Goal: Find specific page/section: Find specific page/section

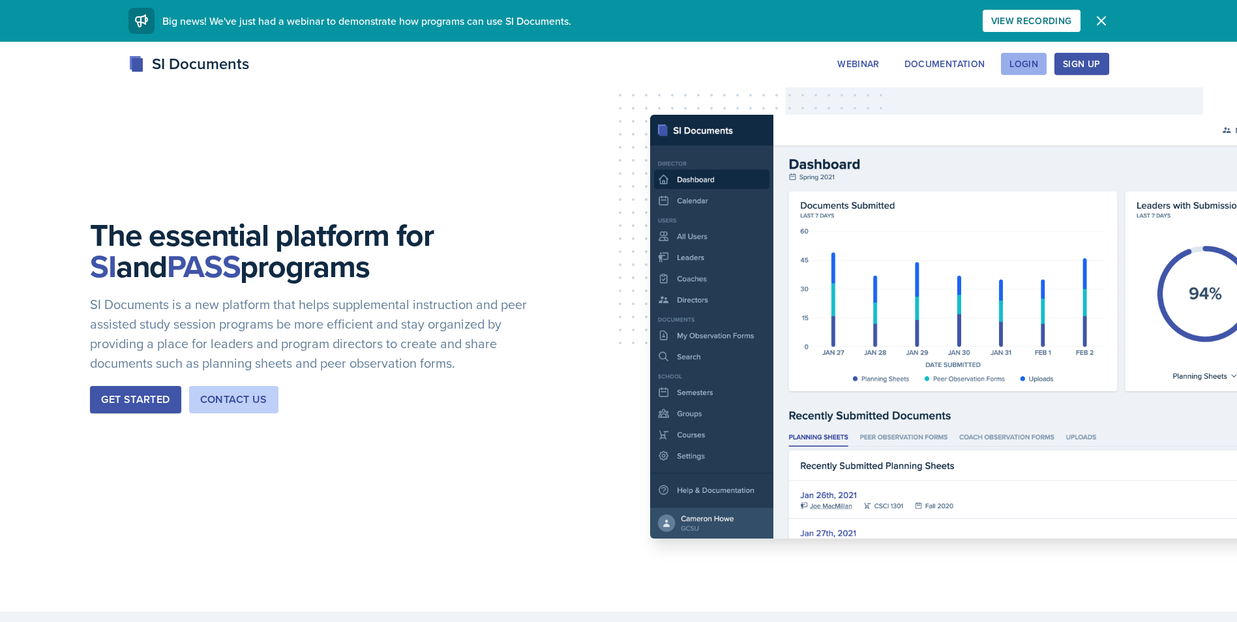
click at [1018, 63] on div "Login" at bounding box center [1023, 64] width 29 height 10
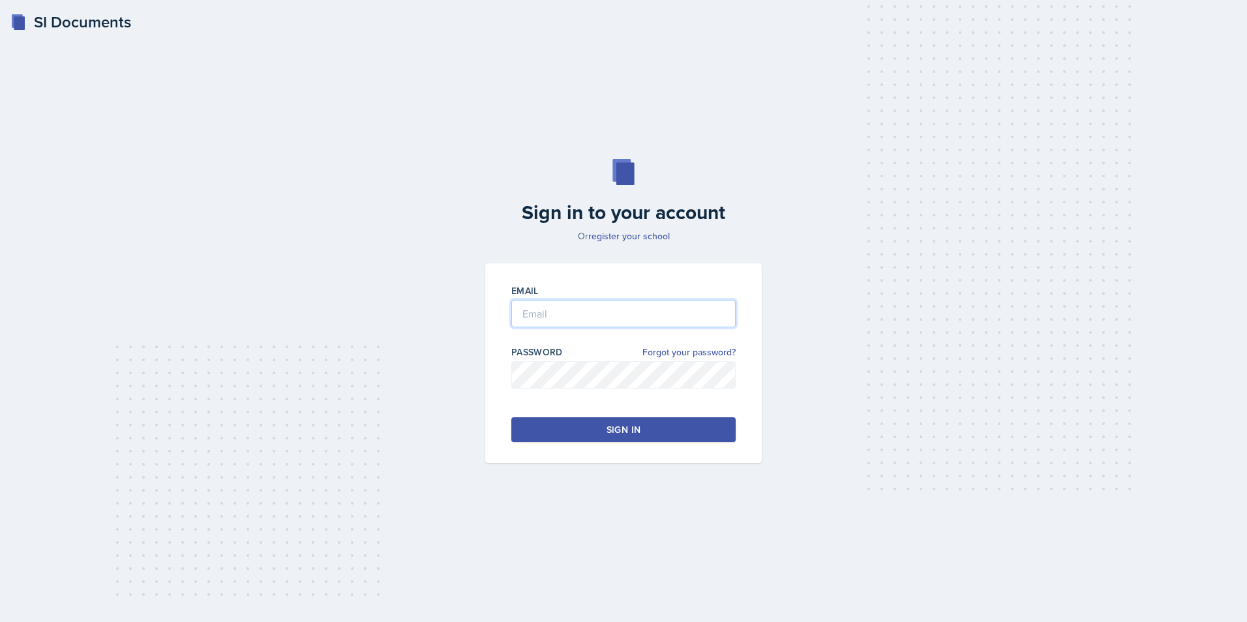
click at [589, 316] on input "email" at bounding box center [623, 313] width 224 height 27
type input "[EMAIL_ADDRESS][DOMAIN_NAME]"
click at [598, 430] on button "Sign in" at bounding box center [623, 429] width 224 height 25
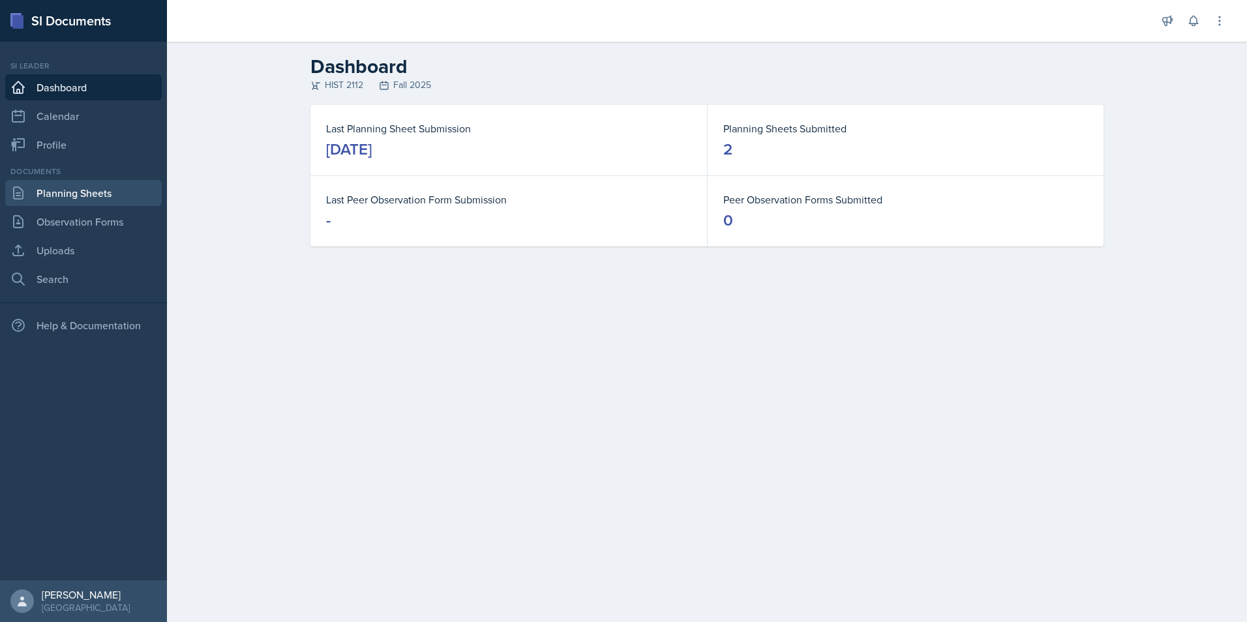
click at [109, 192] on link "Planning Sheets" at bounding box center [83, 193] width 156 height 26
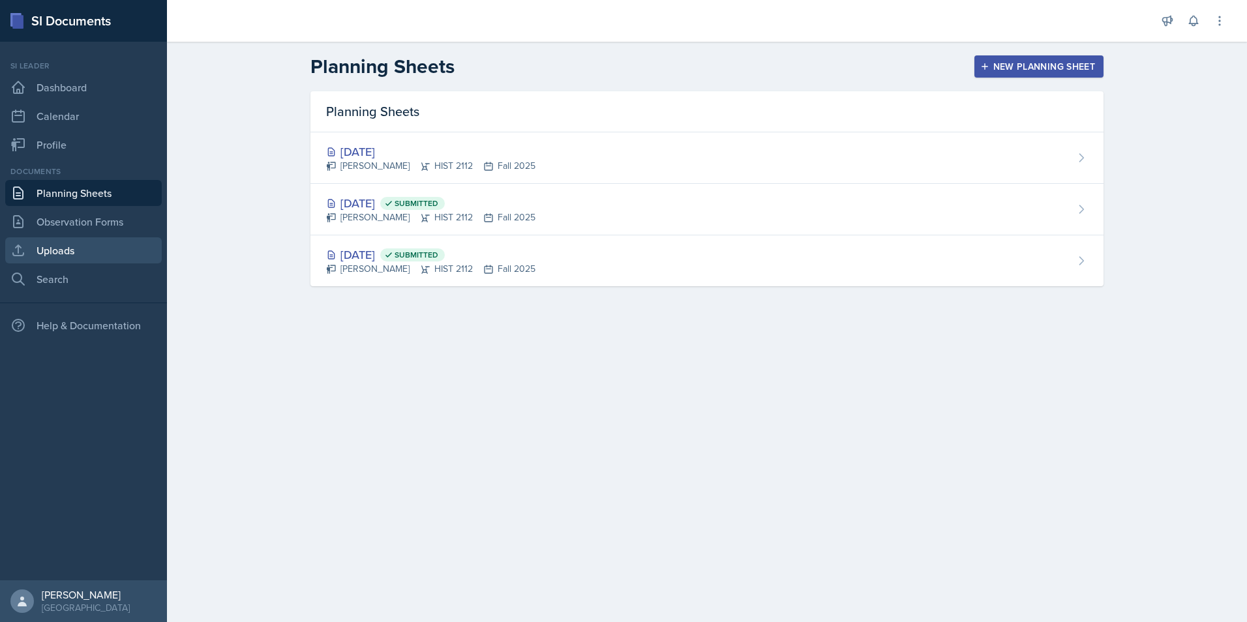
click at [96, 246] on link "Uploads" at bounding box center [83, 250] width 156 height 26
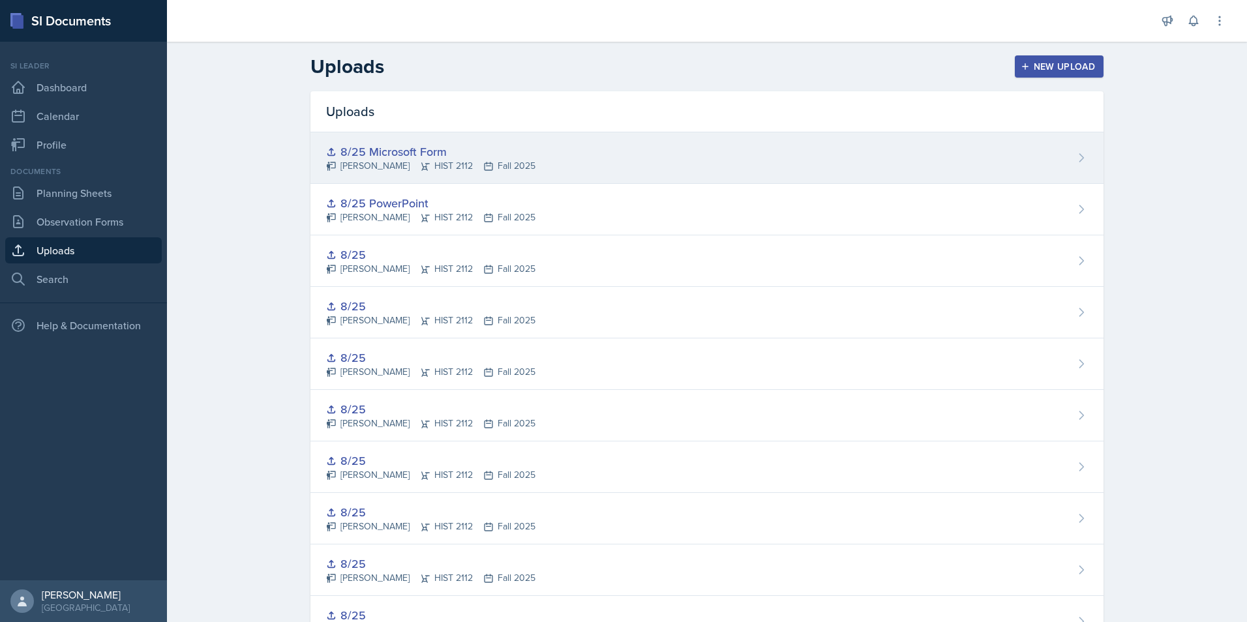
click at [449, 149] on div "8/25 Microsoft Form" at bounding box center [430, 152] width 209 height 18
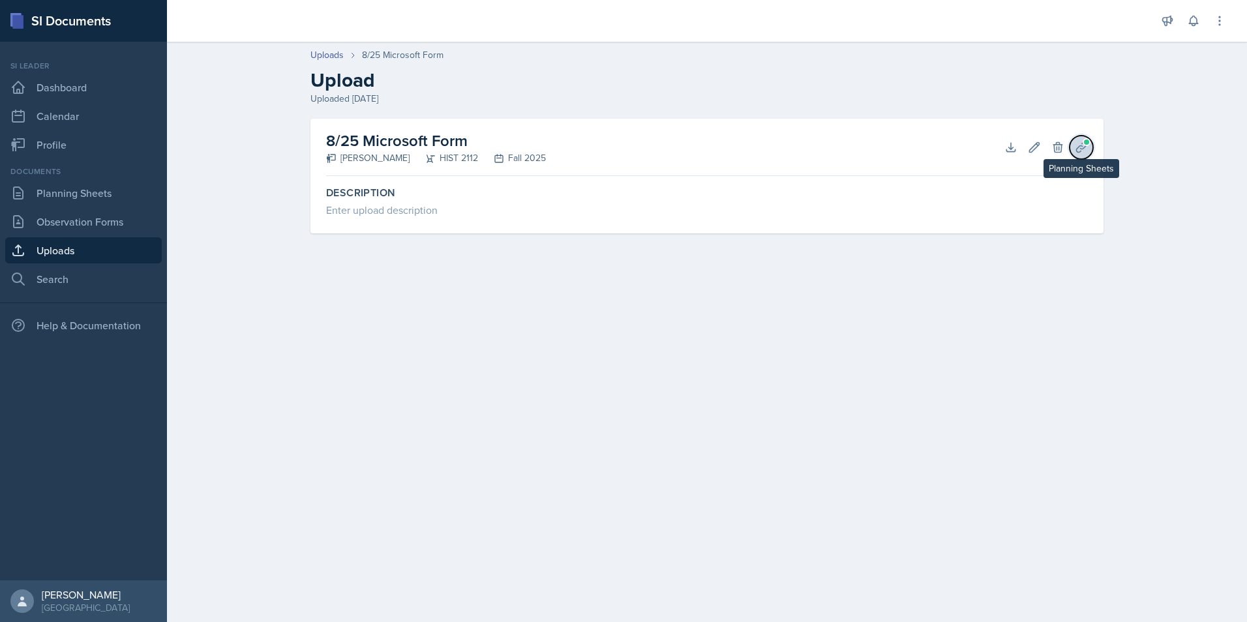
click at [1078, 145] on icon at bounding box center [1080, 147] width 13 height 13
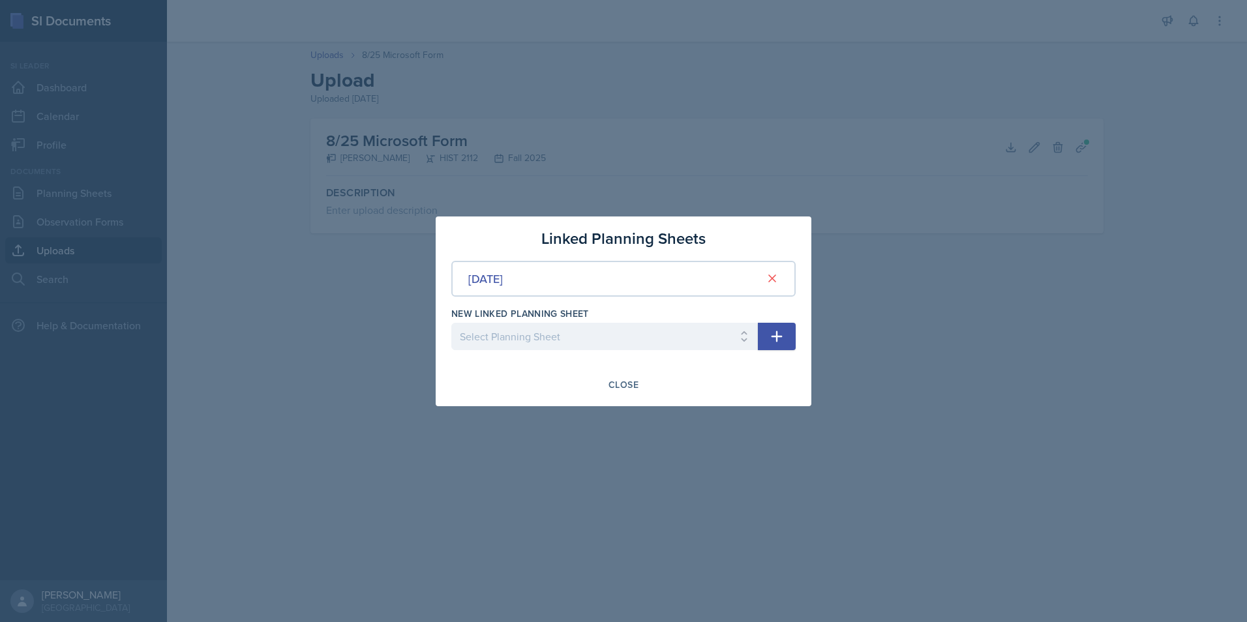
click at [870, 328] on div at bounding box center [623, 311] width 1247 height 622
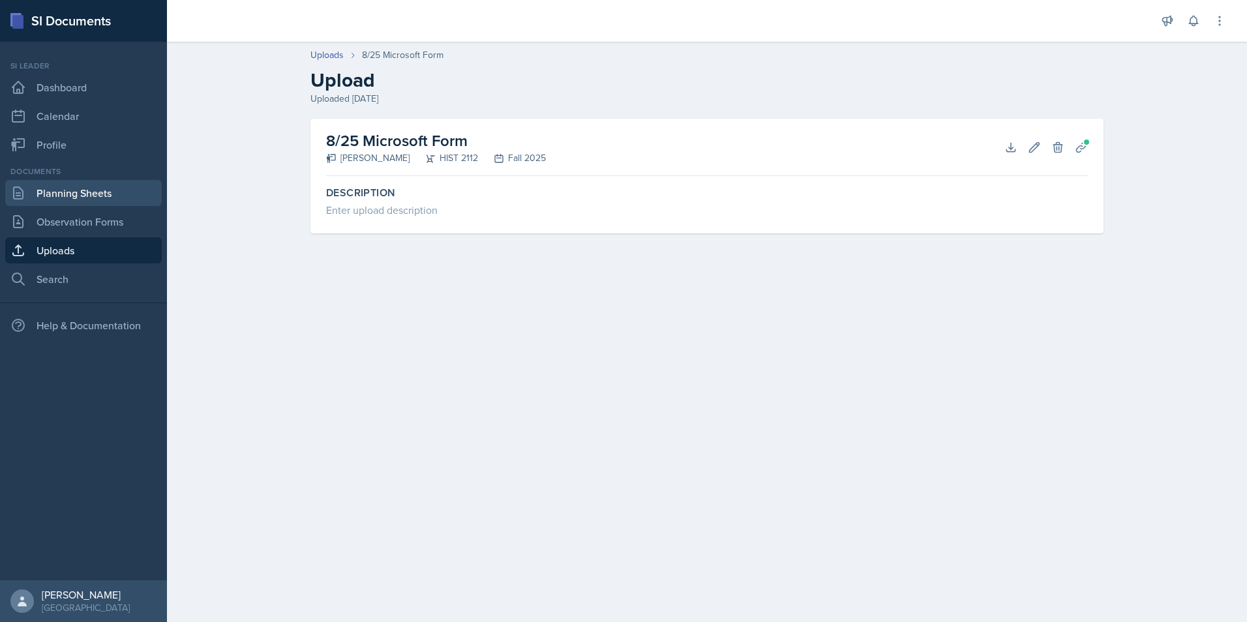
click at [109, 200] on link "Planning Sheets" at bounding box center [83, 193] width 156 height 26
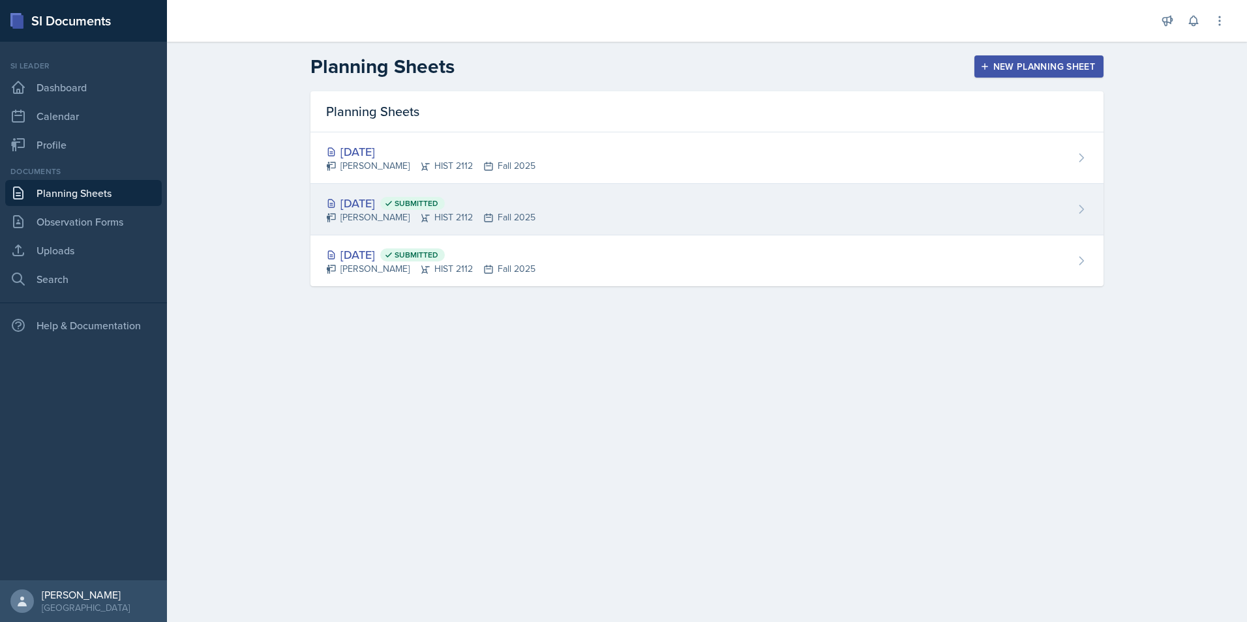
click at [529, 191] on div "[DATE] Submitted [PERSON_NAME] HIST 2112 Fall 2025" at bounding box center [706, 210] width 793 height 52
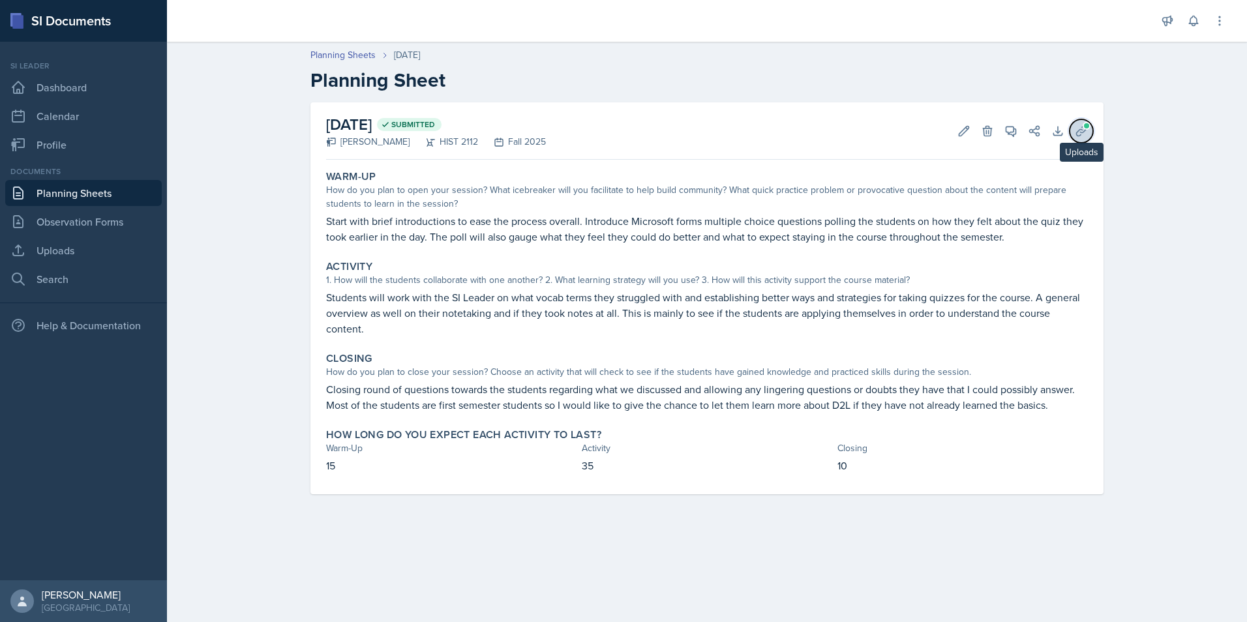
click at [1084, 138] on button "Uploads" at bounding box center [1080, 130] width 23 height 23
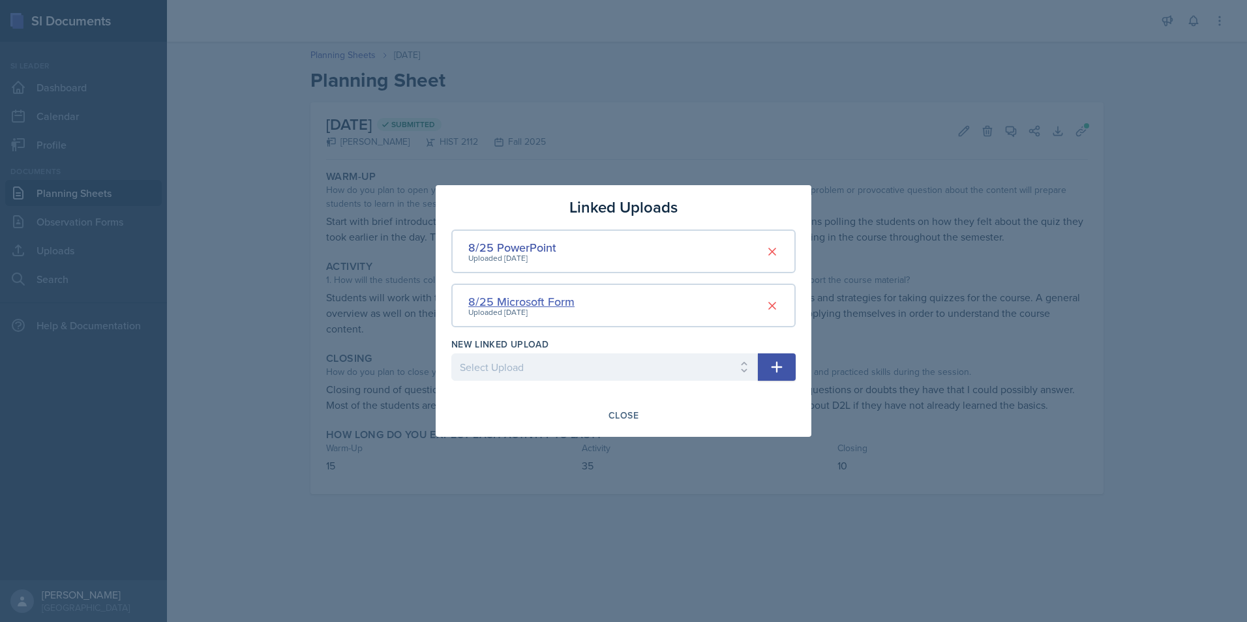
click at [554, 297] on div "8/25 Microsoft Form" at bounding box center [521, 302] width 106 height 18
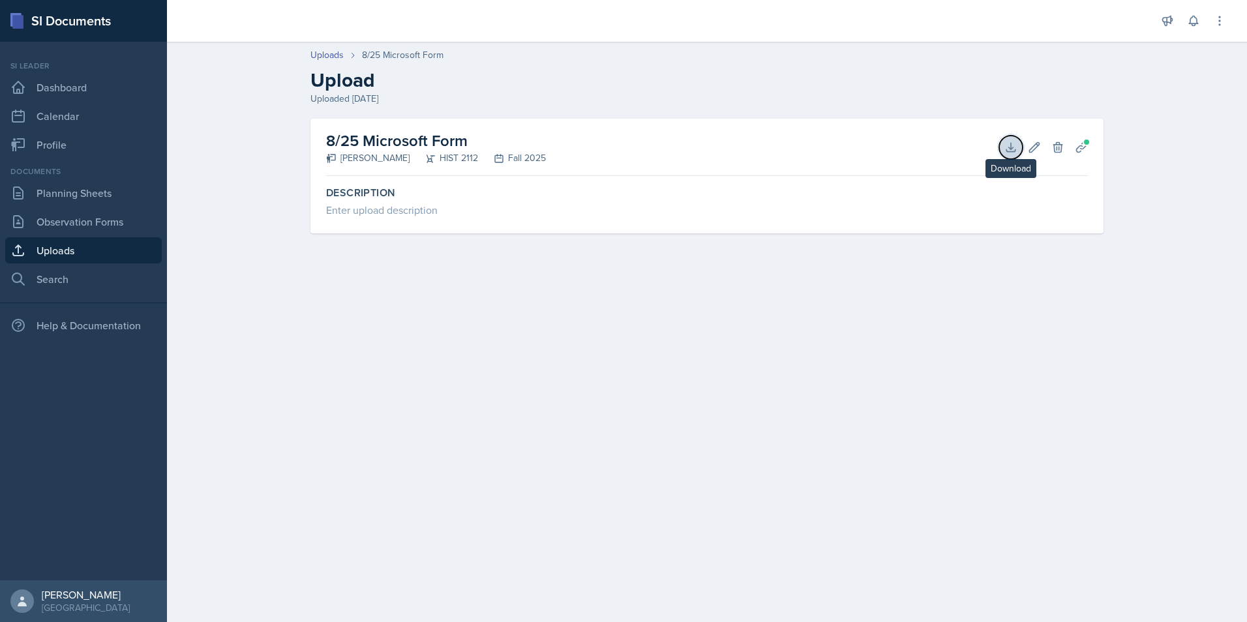
click at [1015, 150] on icon at bounding box center [1010, 147] width 8 height 8
click at [1182, 164] on div "Uploads 8/25 Microsoft Form Upload Uploaded [DATE] 8/25 Microsoft Form [PERSON_…" at bounding box center [707, 150] width 1080 height 230
